Goal: Check status: Check status

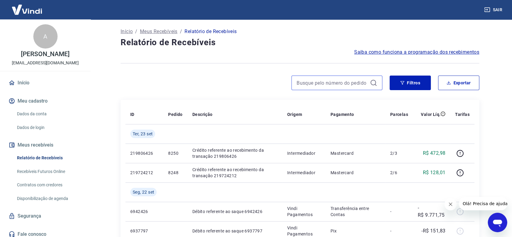
click at [332, 81] on input at bounding box center [332, 82] width 71 height 9
type input "8724"
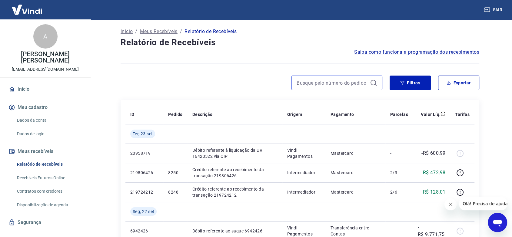
click at [318, 81] on input at bounding box center [332, 82] width 71 height 9
type input "8724"
